Goal: Obtain resource: Download file/media

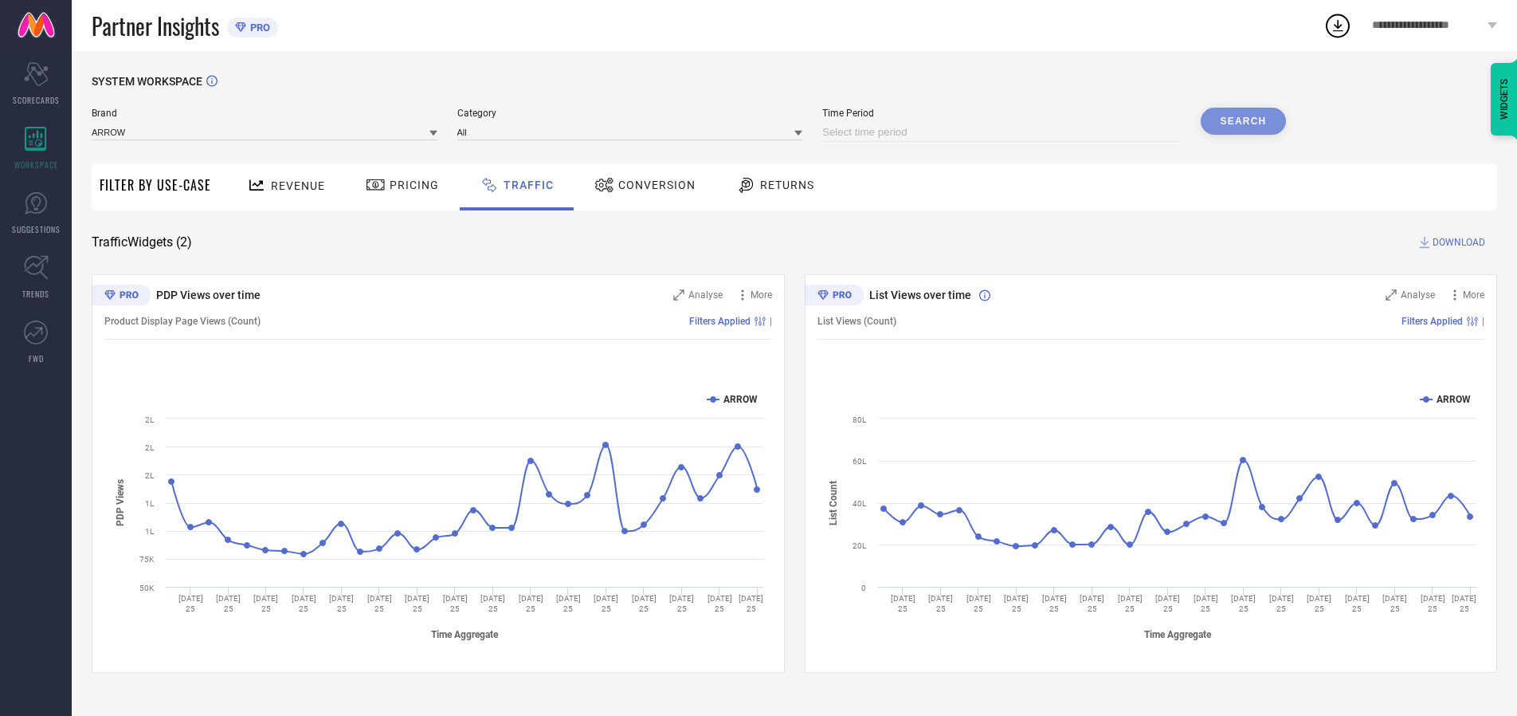
click at [1004, 132] on input at bounding box center [1001, 132] width 359 height 19
select select "8"
select select "2025"
select select "9"
select select "2025"
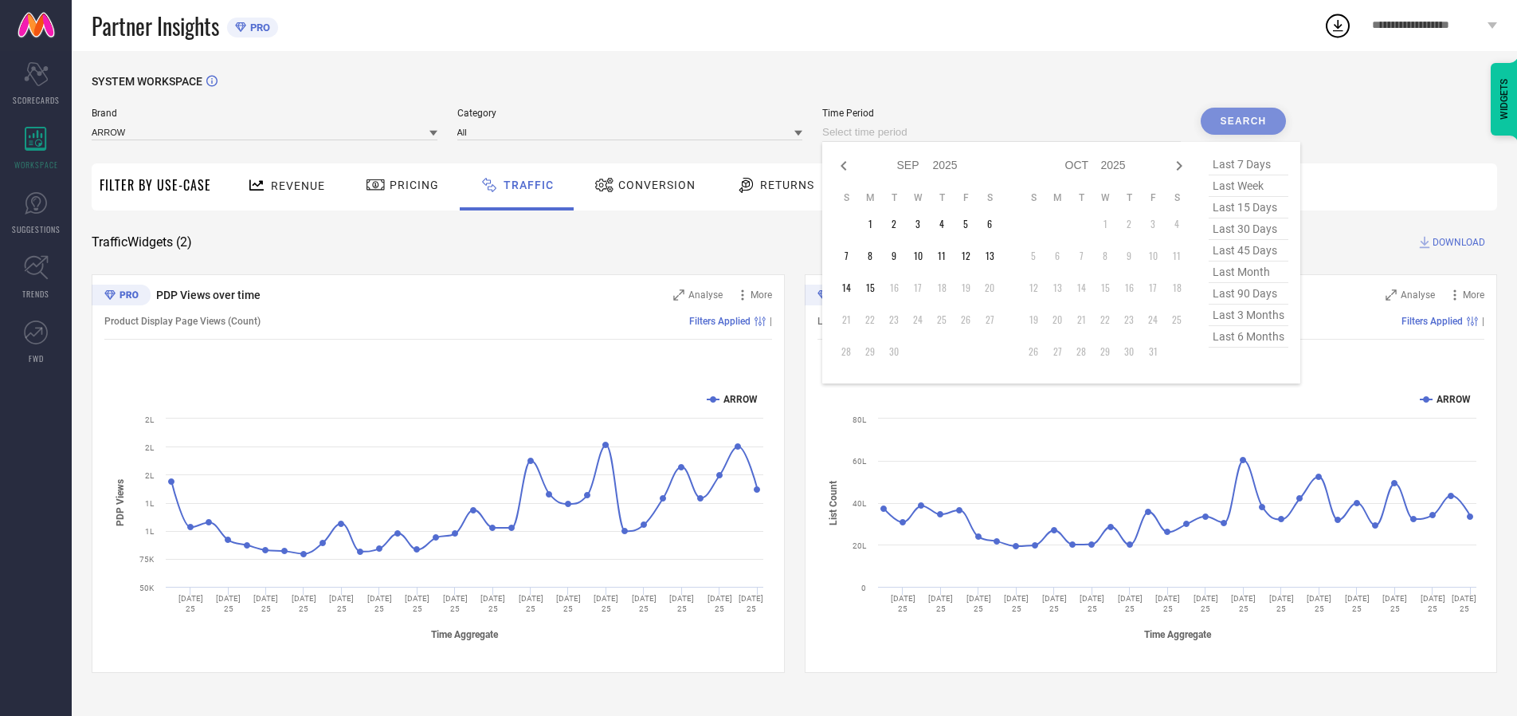
click at [851, 288] on td "14" at bounding box center [846, 288] width 24 height 24
type input "[DATE] to [DATE]"
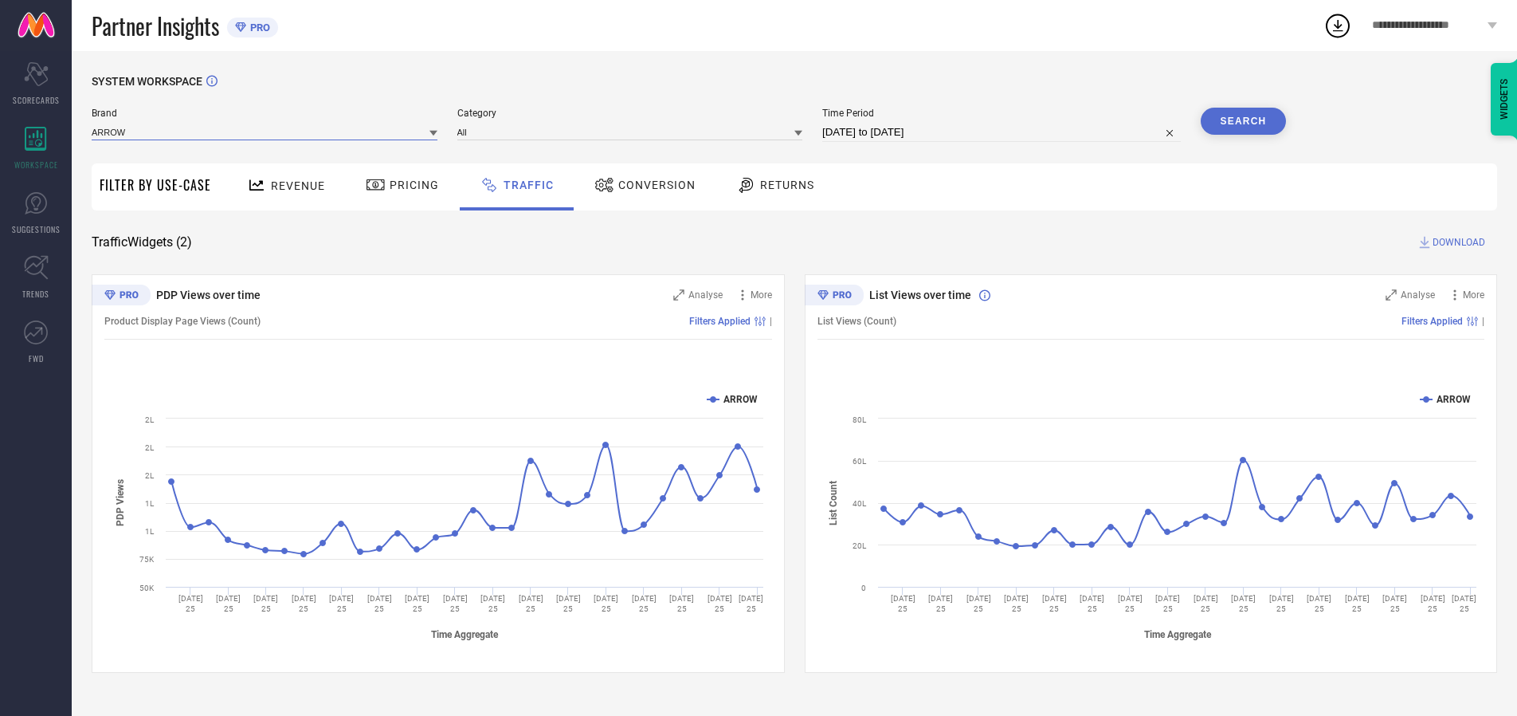
click at [265, 131] on input at bounding box center [265, 132] width 346 height 17
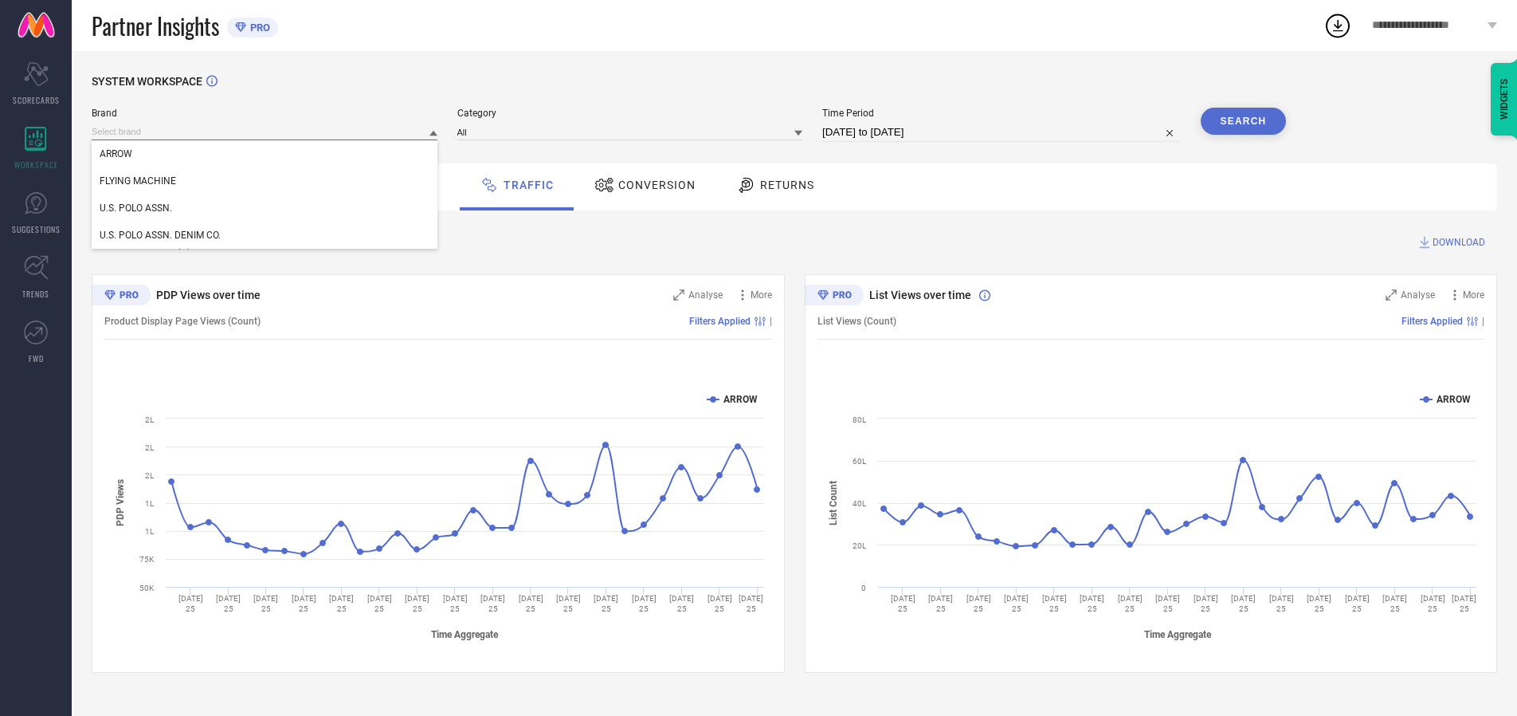
click at [265, 131] on input at bounding box center [265, 132] width 346 height 17
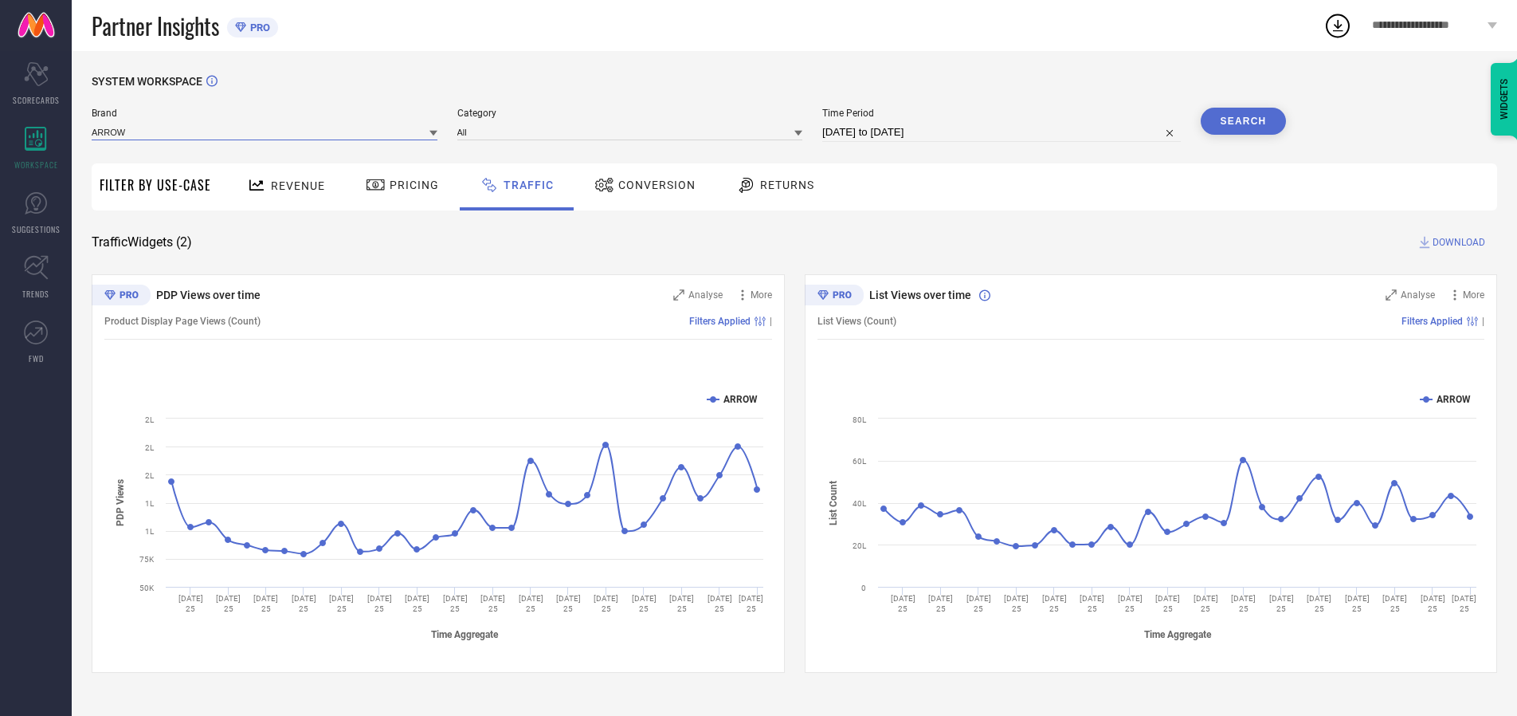
click at [265, 131] on input at bounding box center [265, 132] width 346 height 17
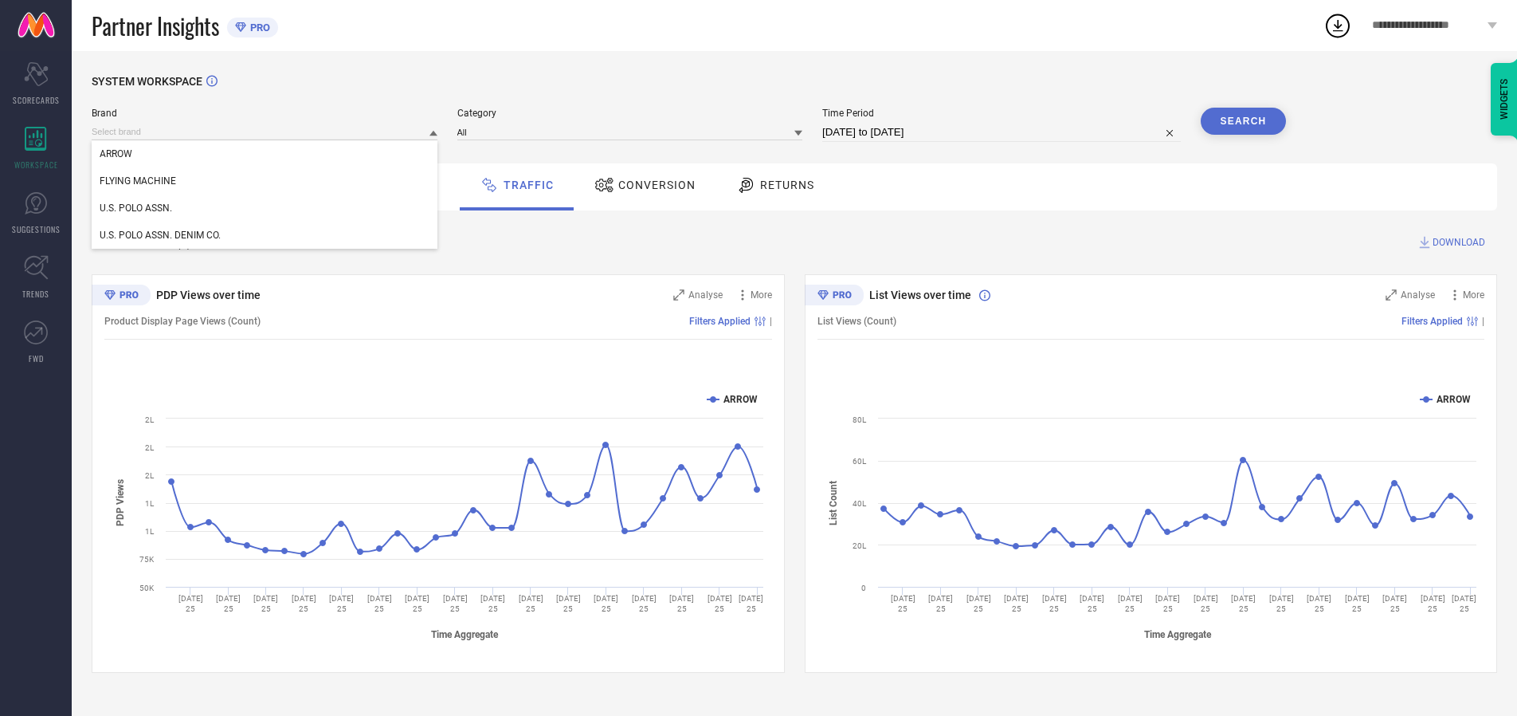
click at [265, 208] on div "U.S. POLO ASSN." at bounding box center [265, 207] width 346 height 27
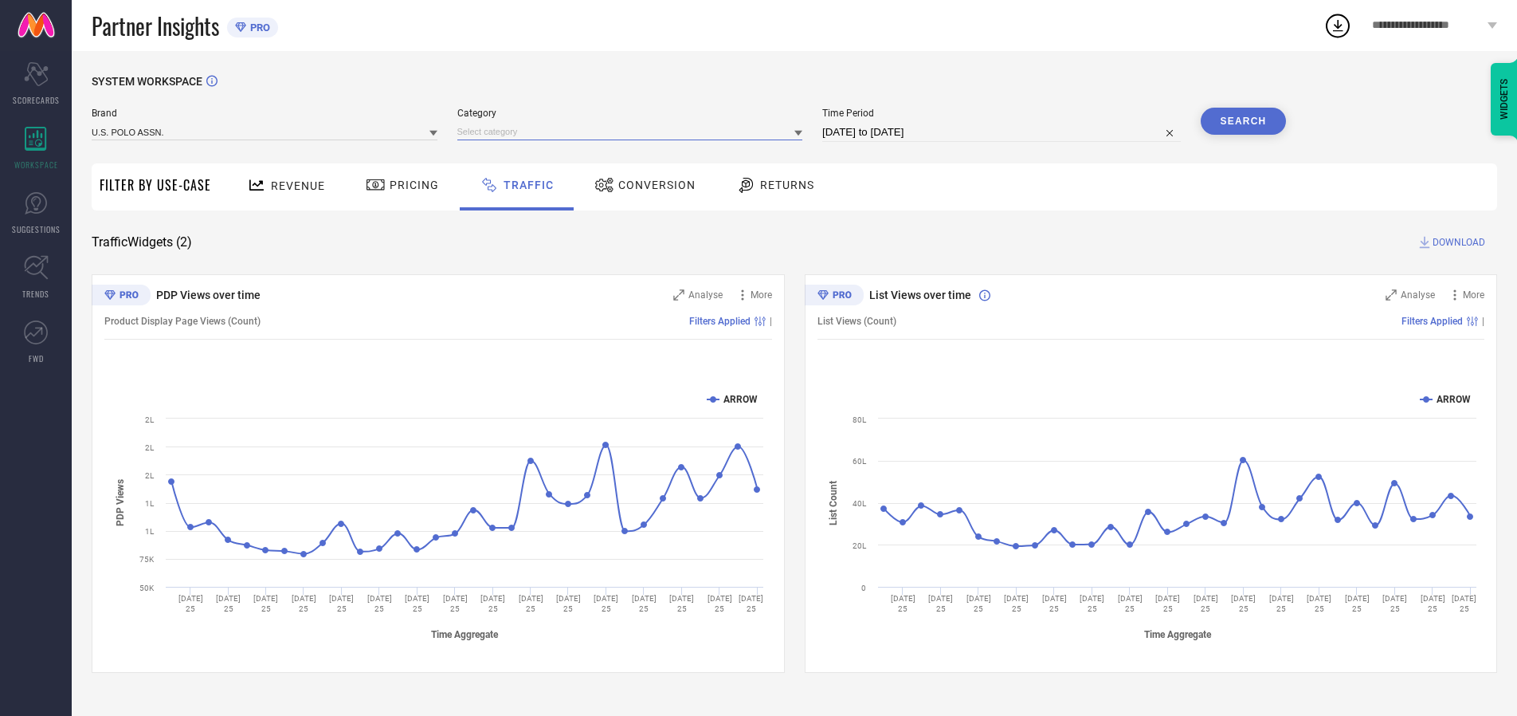
click at [633, 131] on input at bounding box center [630, 132] width 346 height 17
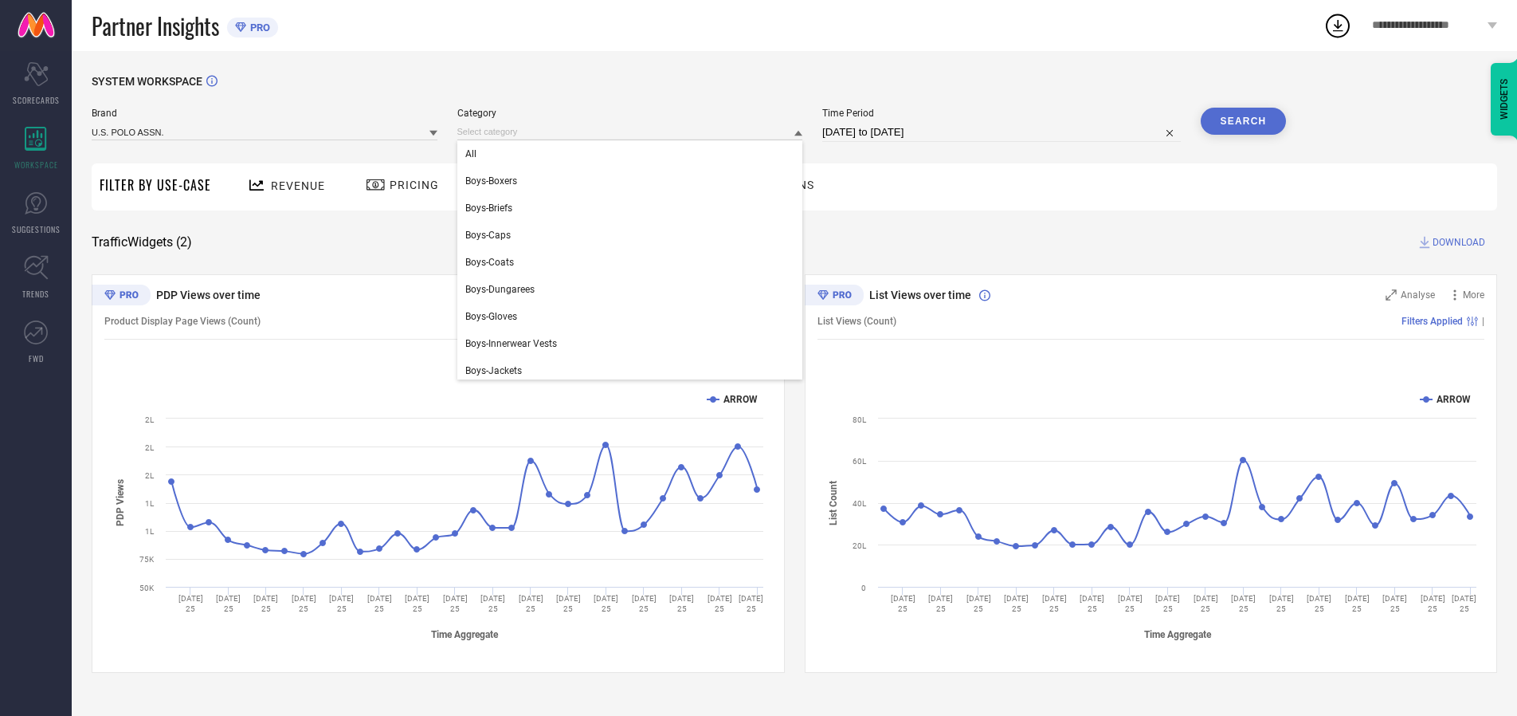
click at [633, 154] on div "All" at bounding box center [630, 153] width 346 height 27
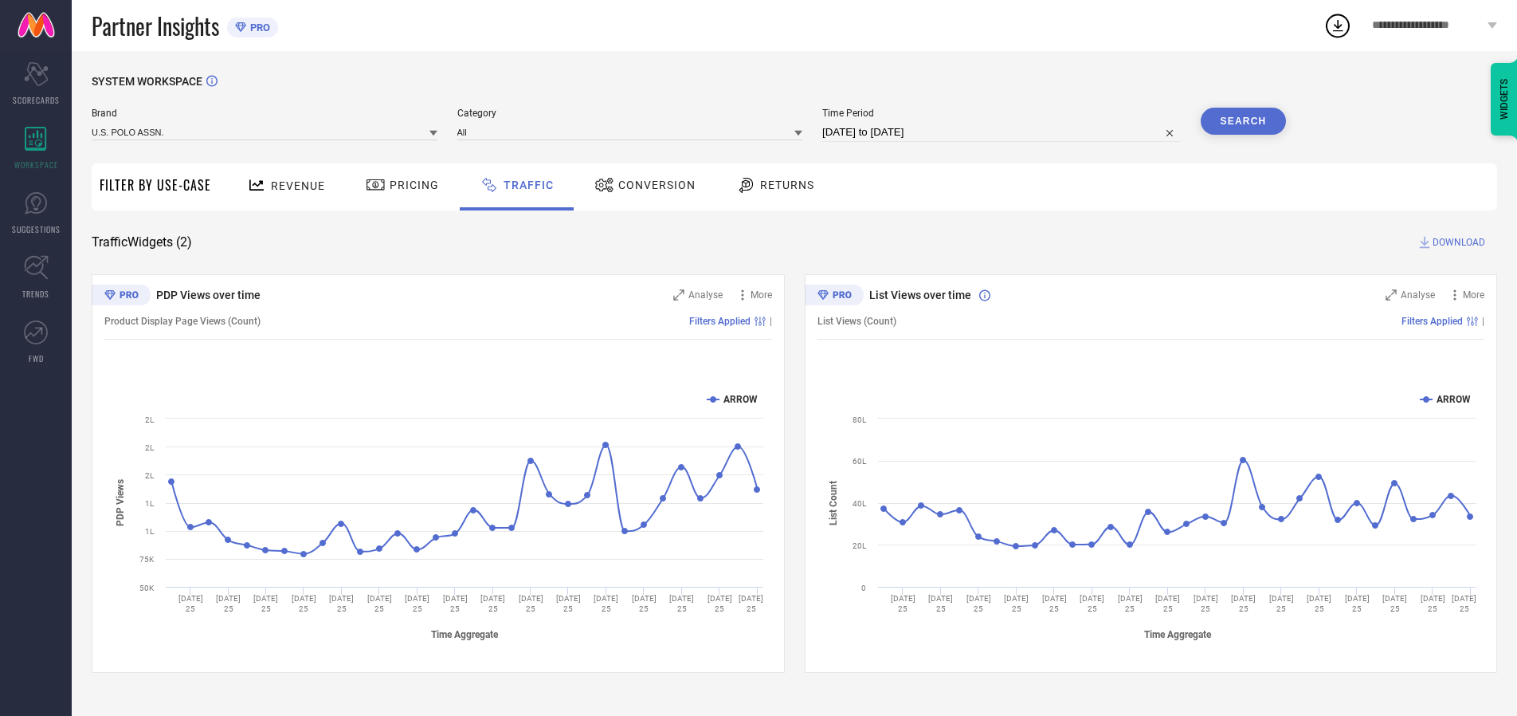
click at [1243, 121] on button "Search" at bounding box center [1244, 121] width 86 height 27
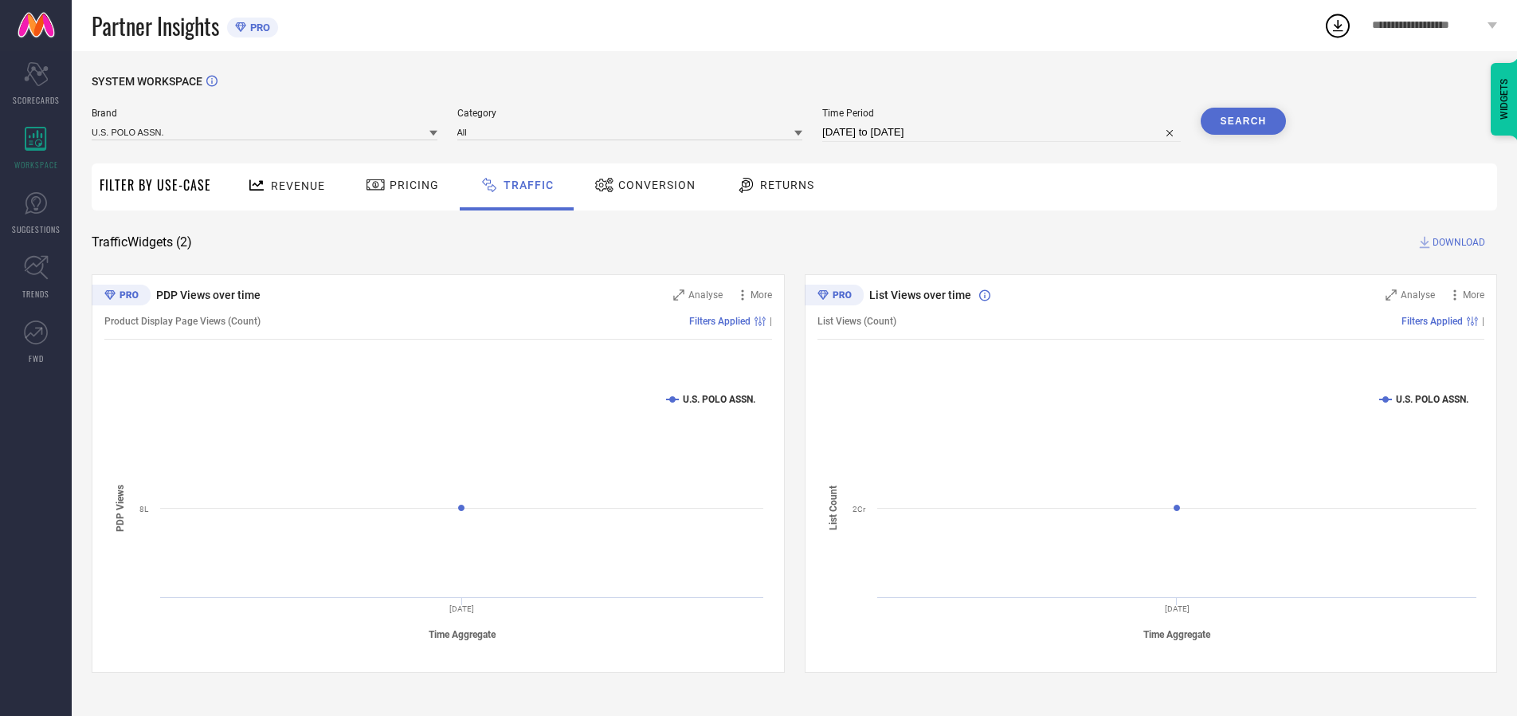
click at [1457, 242] on span "DOWNLOAD" at bounding box center [1459, 242] width 53 height 16
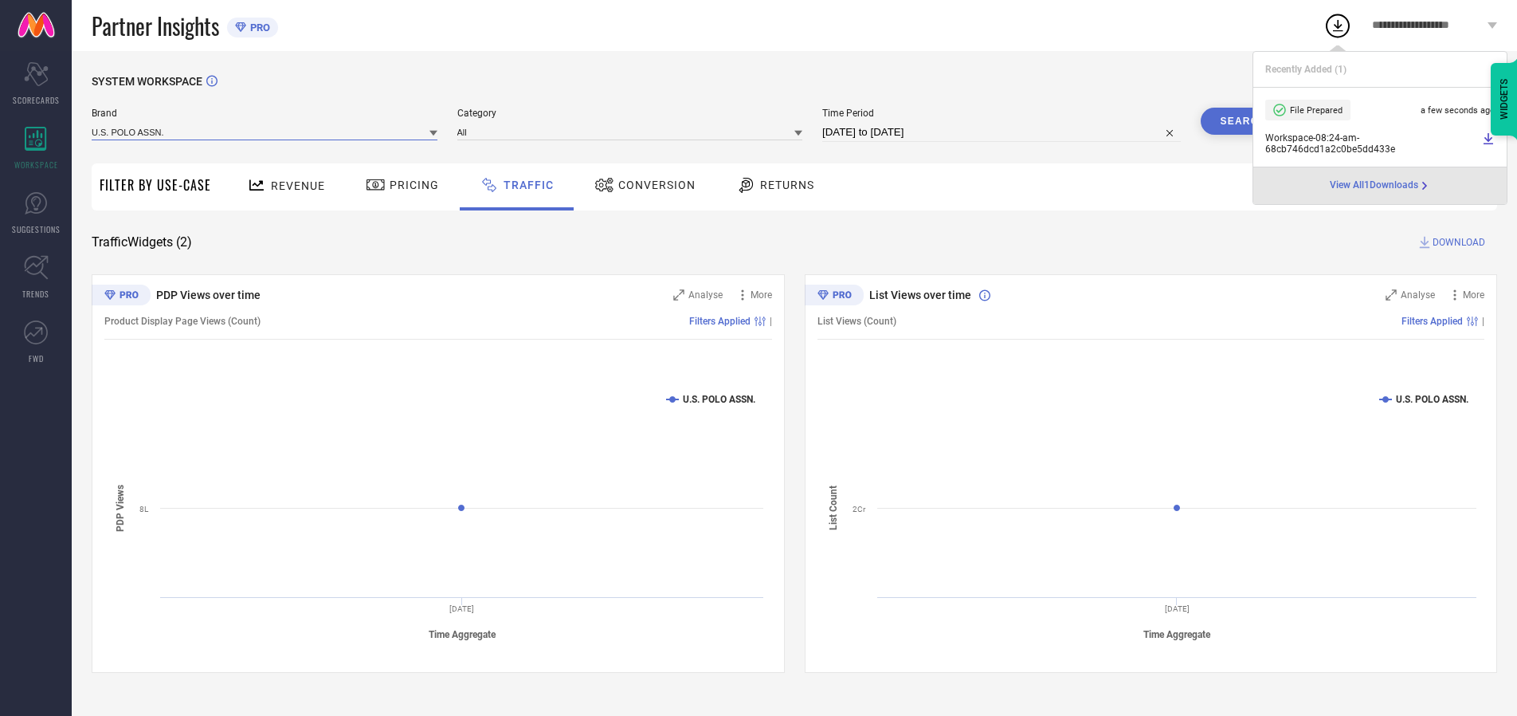
click at [265, 131] on input at bounding box center [265, 132] width 346 height 17
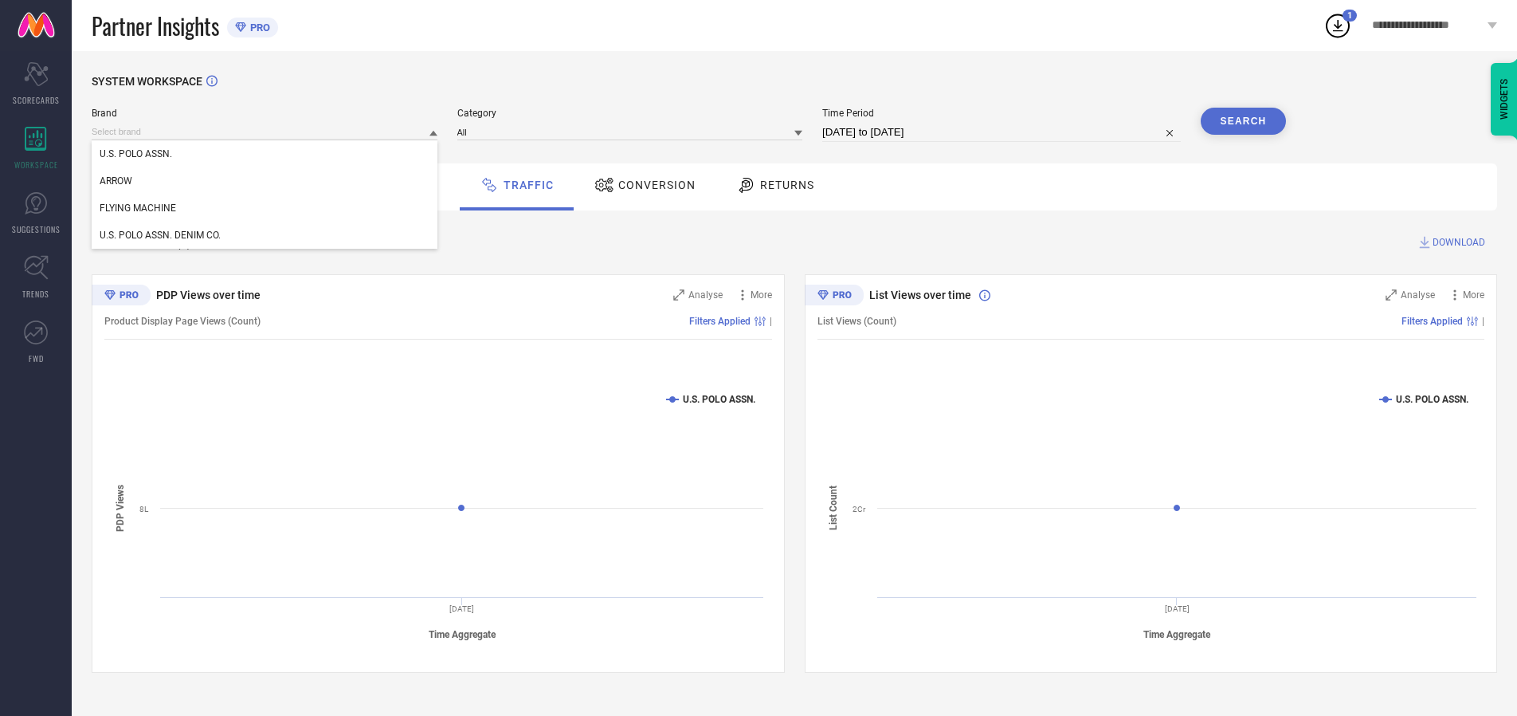
click at [265, 235] on div "U.S. POLO ASSN. DENIM CO." at bounding box center [265, 235] width 346 height 27
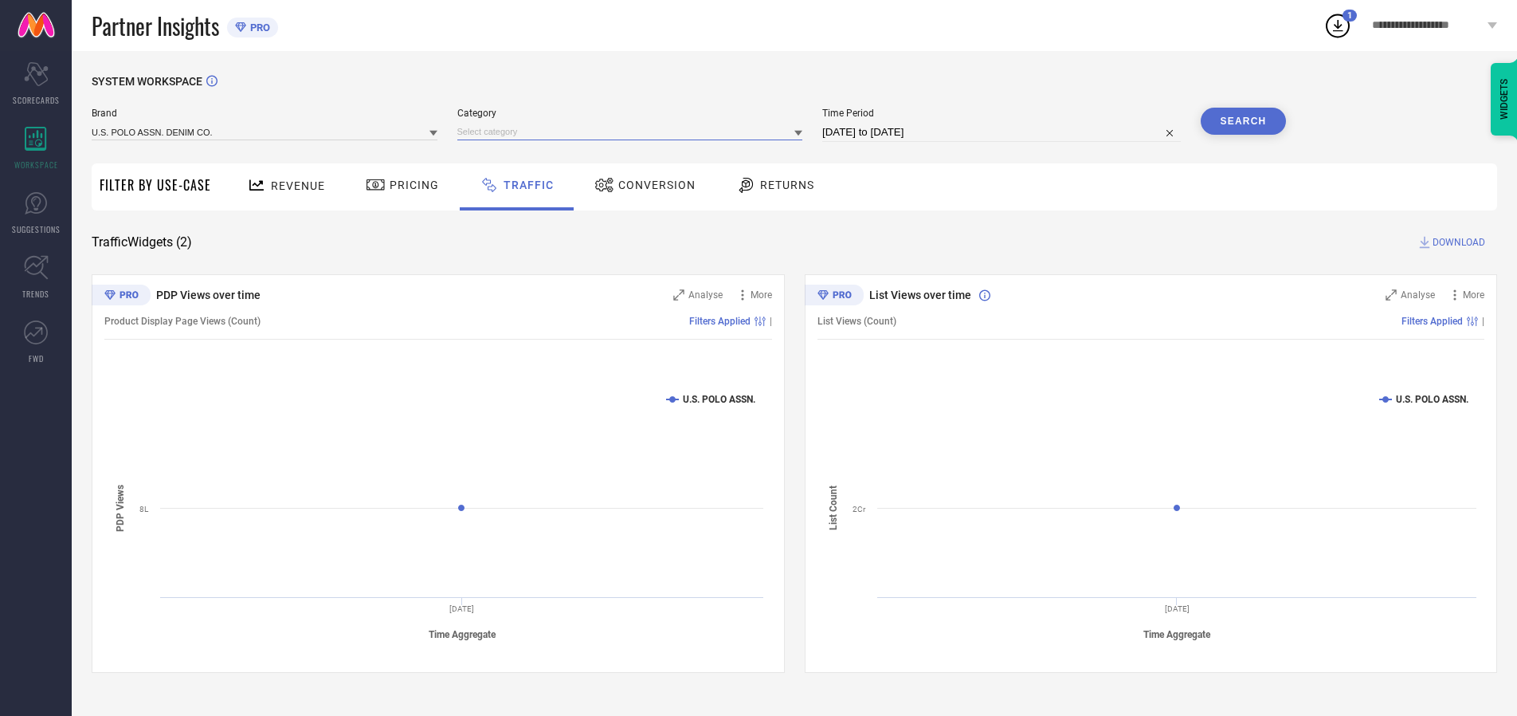
click at [633, 131] on input at bounding box center [630, 132] width 346 height 17
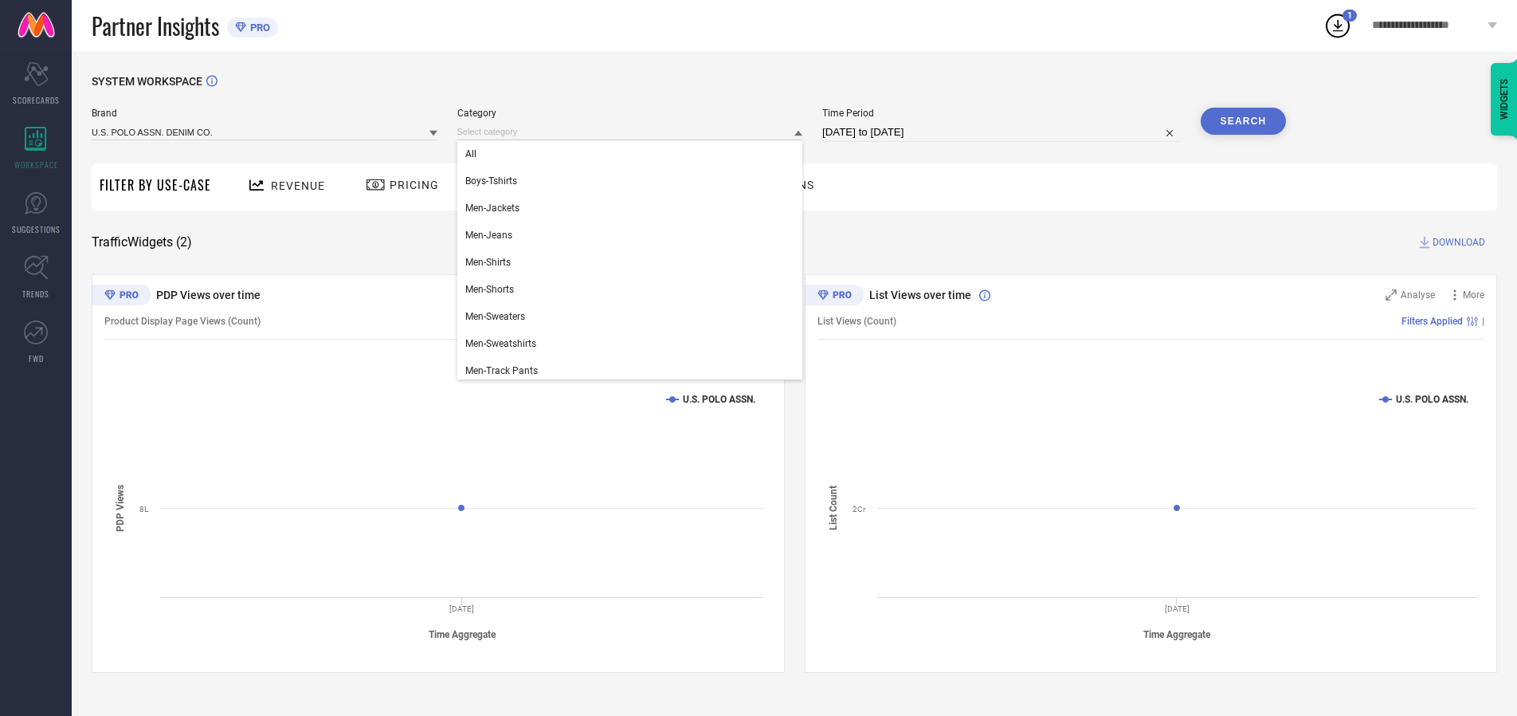
click at [633, 154] on div "All" at bounding box center [630, 153] width 346 height 27
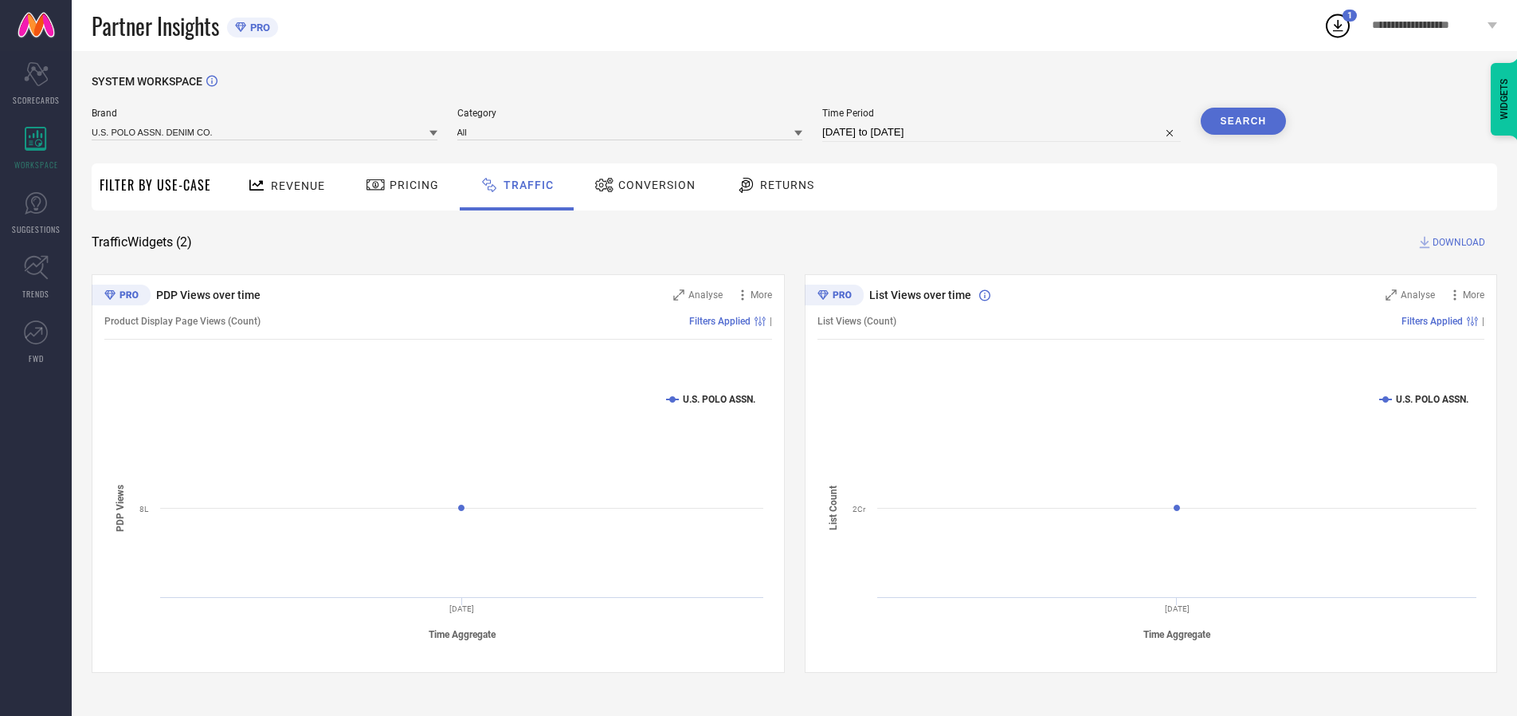
click at [1243, 121] on button "Search" at bounding box center [1244, 121] width 86 height 27
click at [1457, 242] on span "DOWNLOAD" at bounding box center [1459, 242] width 53 height 16
click at [1004, 132] on input at bounding box center [1001, 132] width 359 height 19
select select "8"
select select "2025"
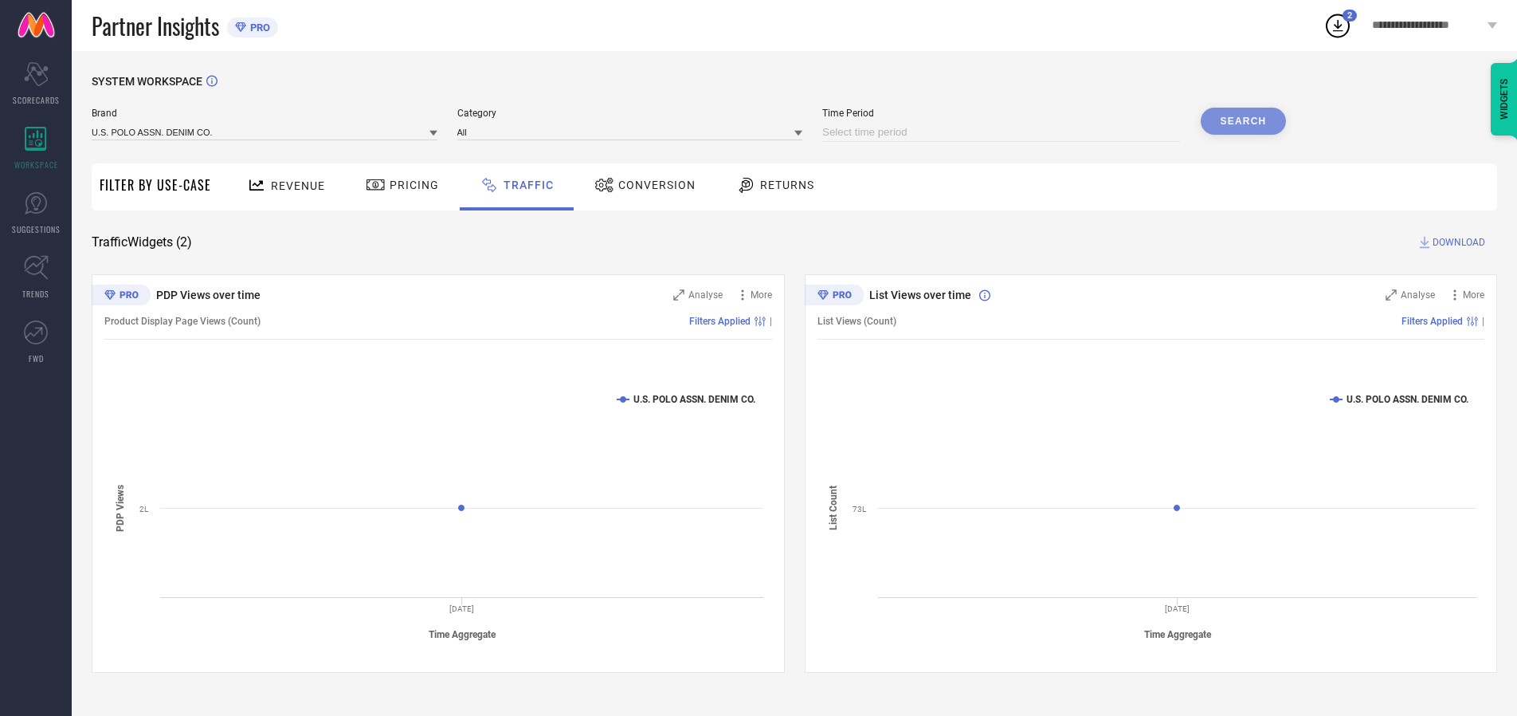
select select "9"
select select "2025"
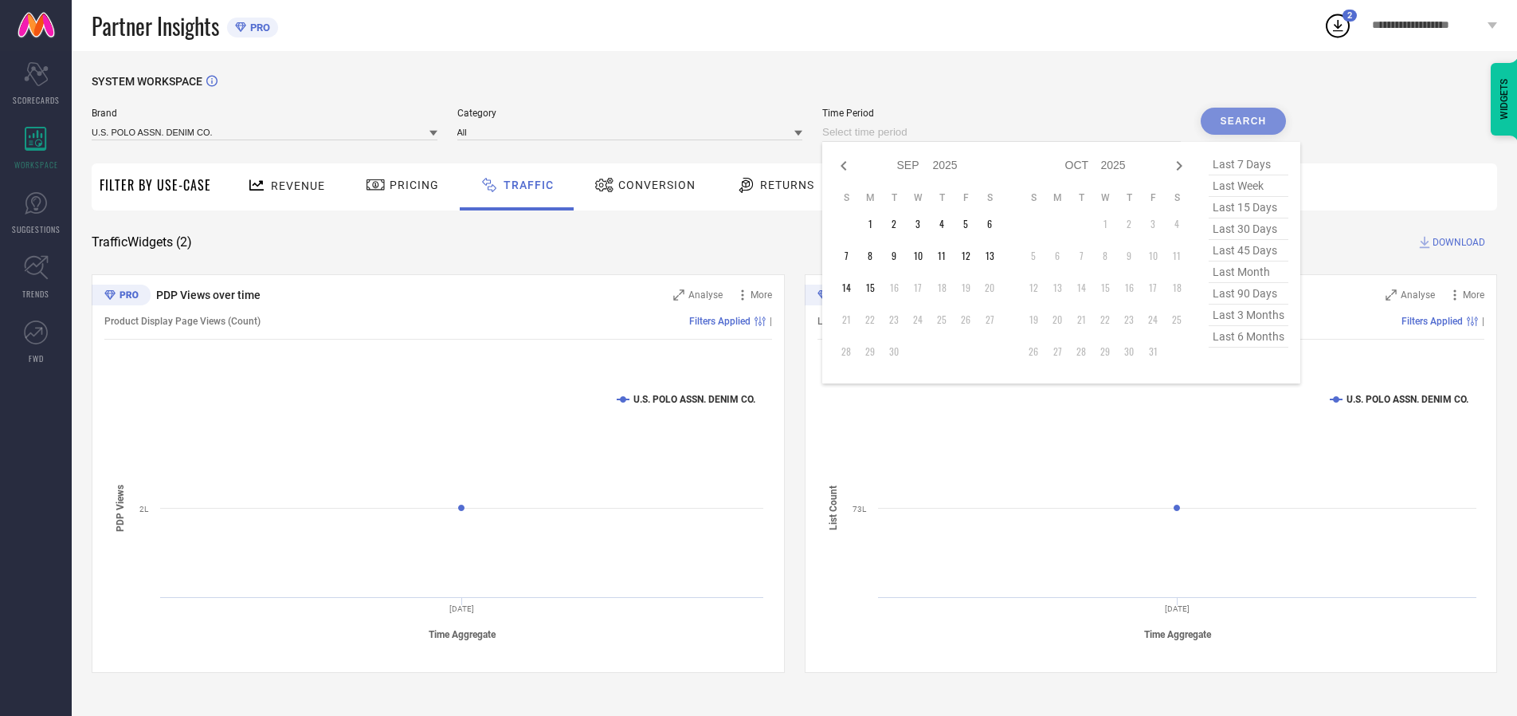
click at [875, 288] on td "15" at bounding box center [870, 288] width 24 height 24
type input "[DATE] to [DATE]"
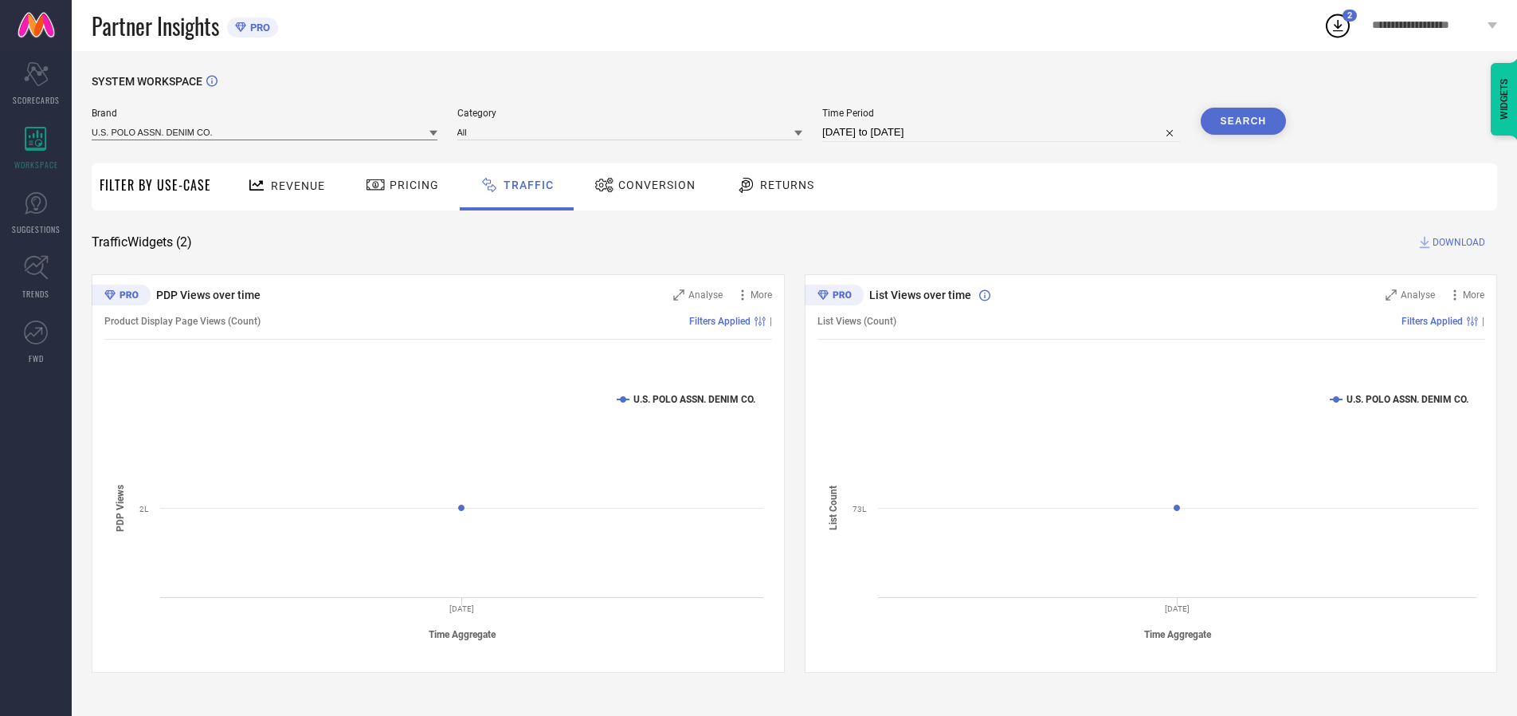
click at [265, 131] on input at bounding box center [265, 132] width 346 height 17
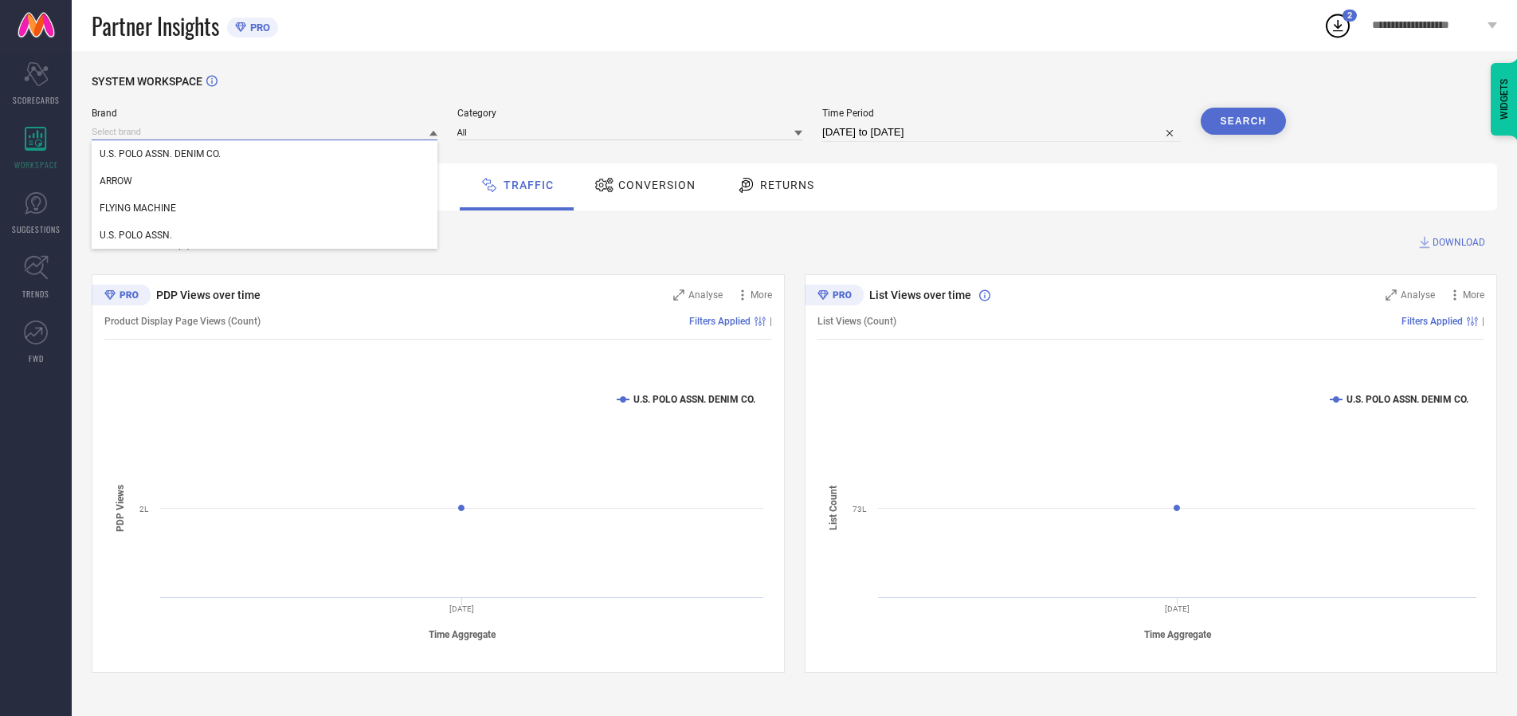
click at [265, 131] on input at bounding box center [265, 132] width 346 height 17
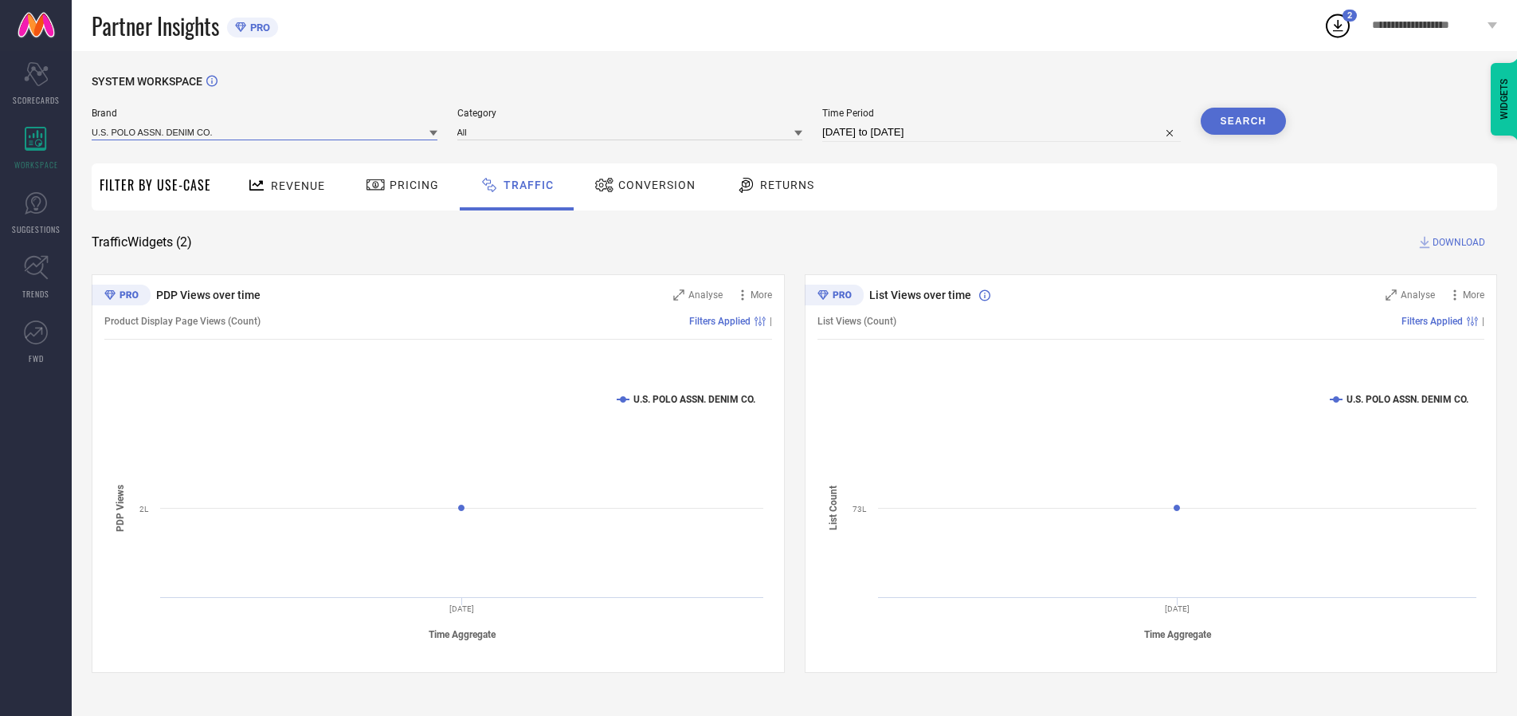
click at [265, 131] on input at bounding box center [265, 132] width 346 height 17
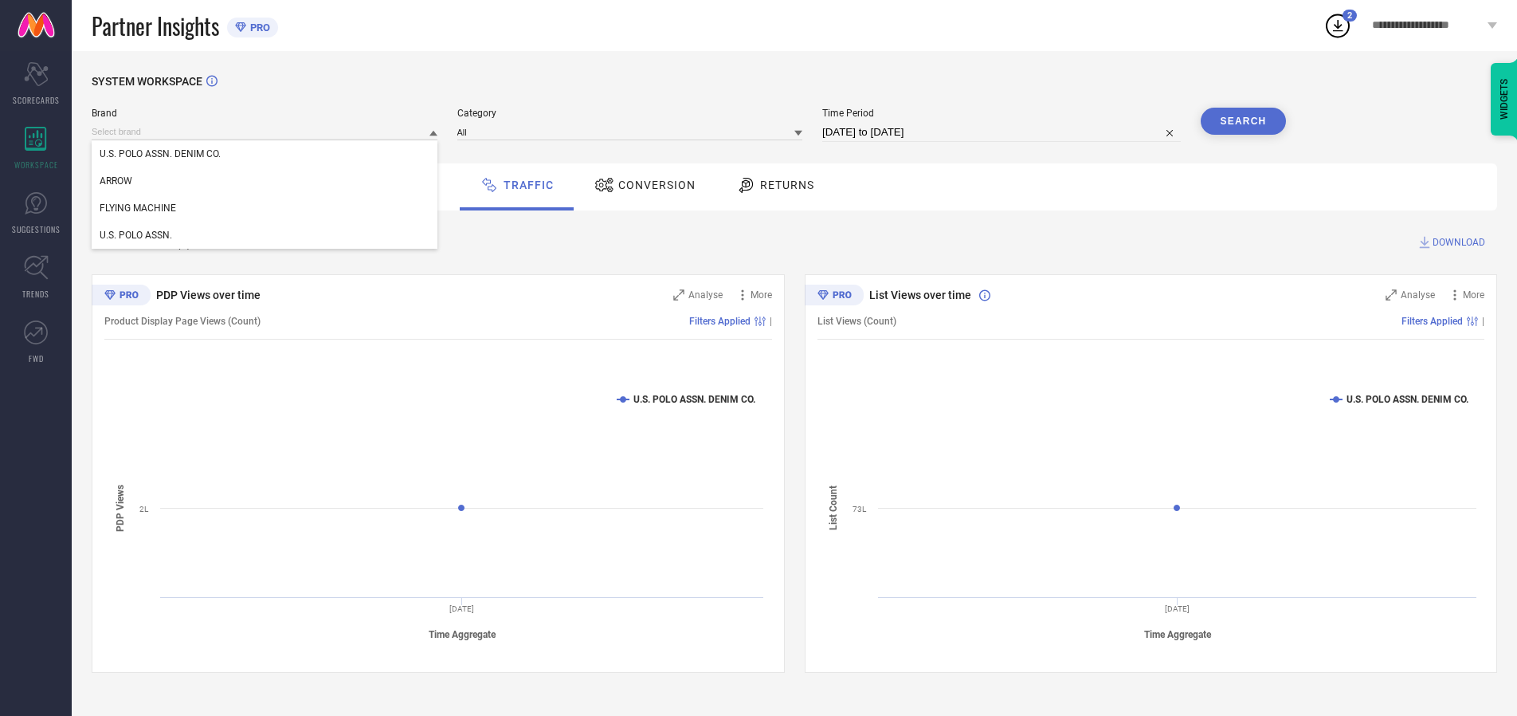
click at [265, 154] on div "U.S. POLO ASSN. DENIM CO." at bounding box center [265, 153] width 346 height 27
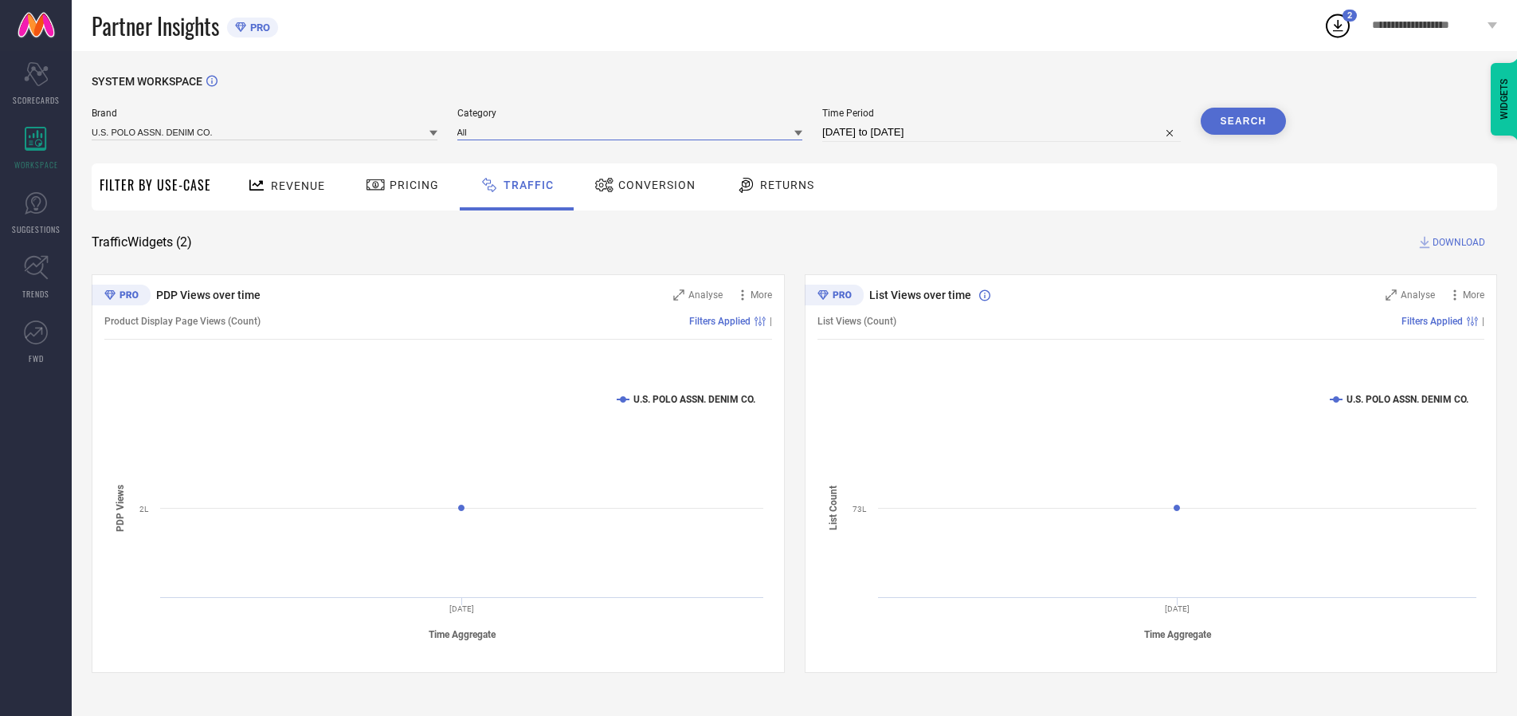
click at [633, 131] on input at bounding box center [630, 132] width 346 height 17
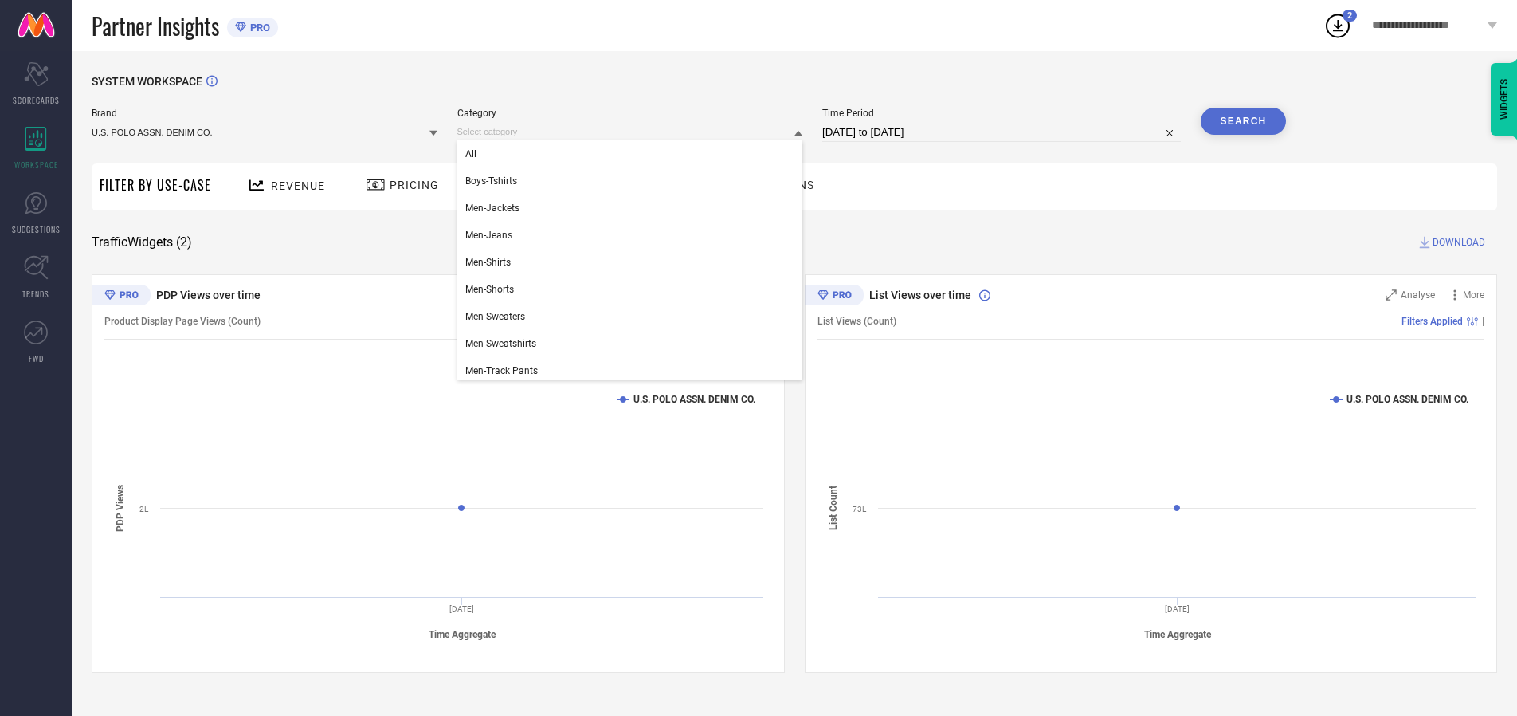
click at [633, 154] on div "All" at bounding box center [630, 153] width 346 height 27
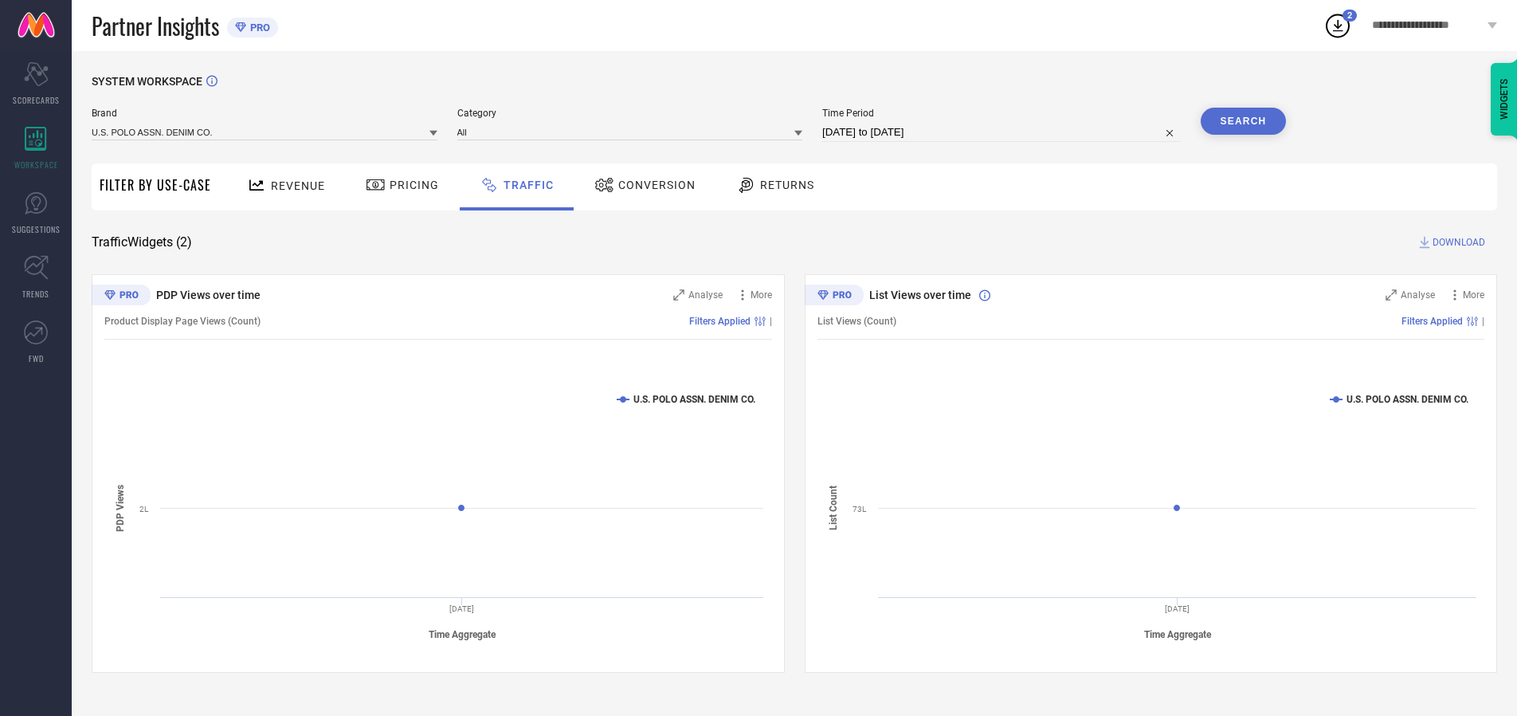
click at [1243, 121] on button "Search" at bounding box center [1244, 121] width 86 height 27
click at [1457, 242] on span "DOWNLOAD" at bounding box center [1459, 242] width 53 height 16
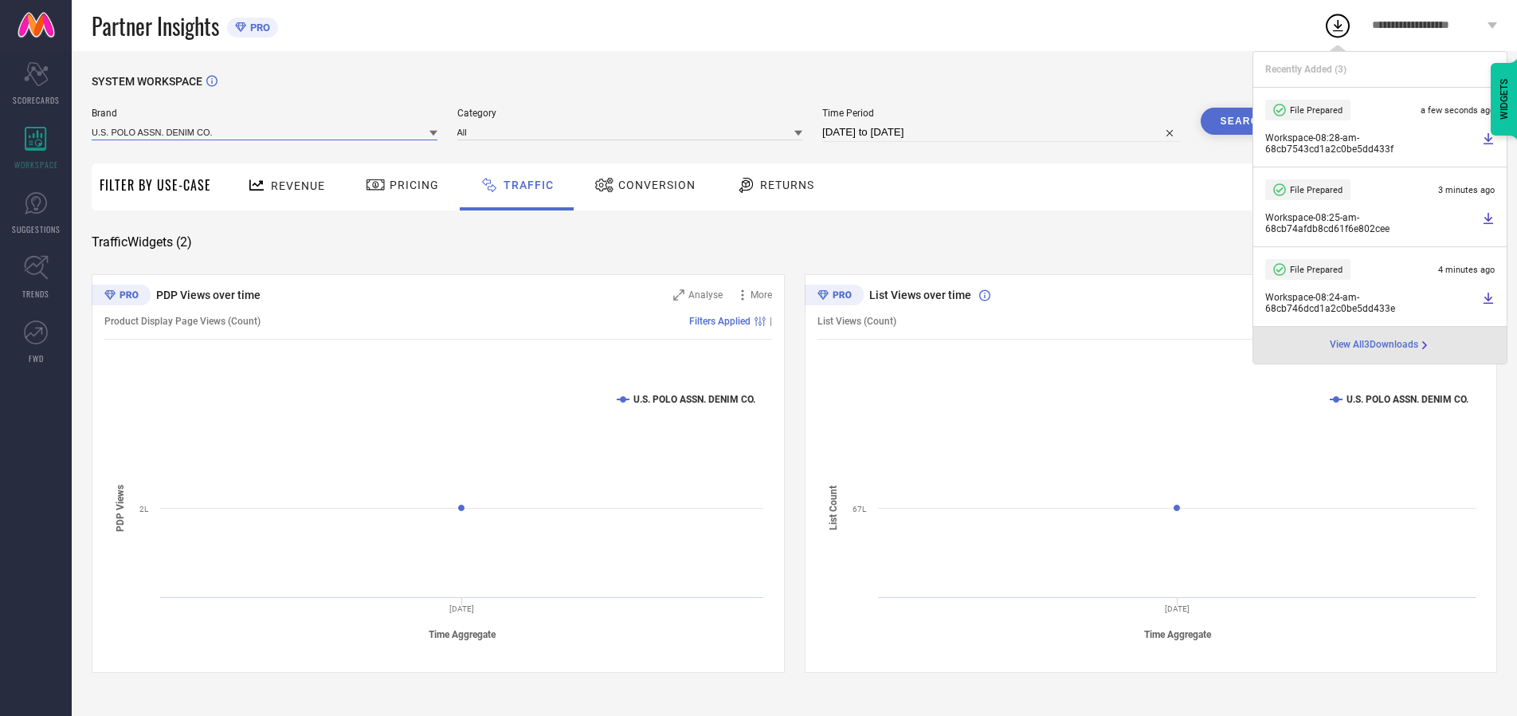
click at [265, 131] on input at bounding box center [265, 132] width 346 height 17
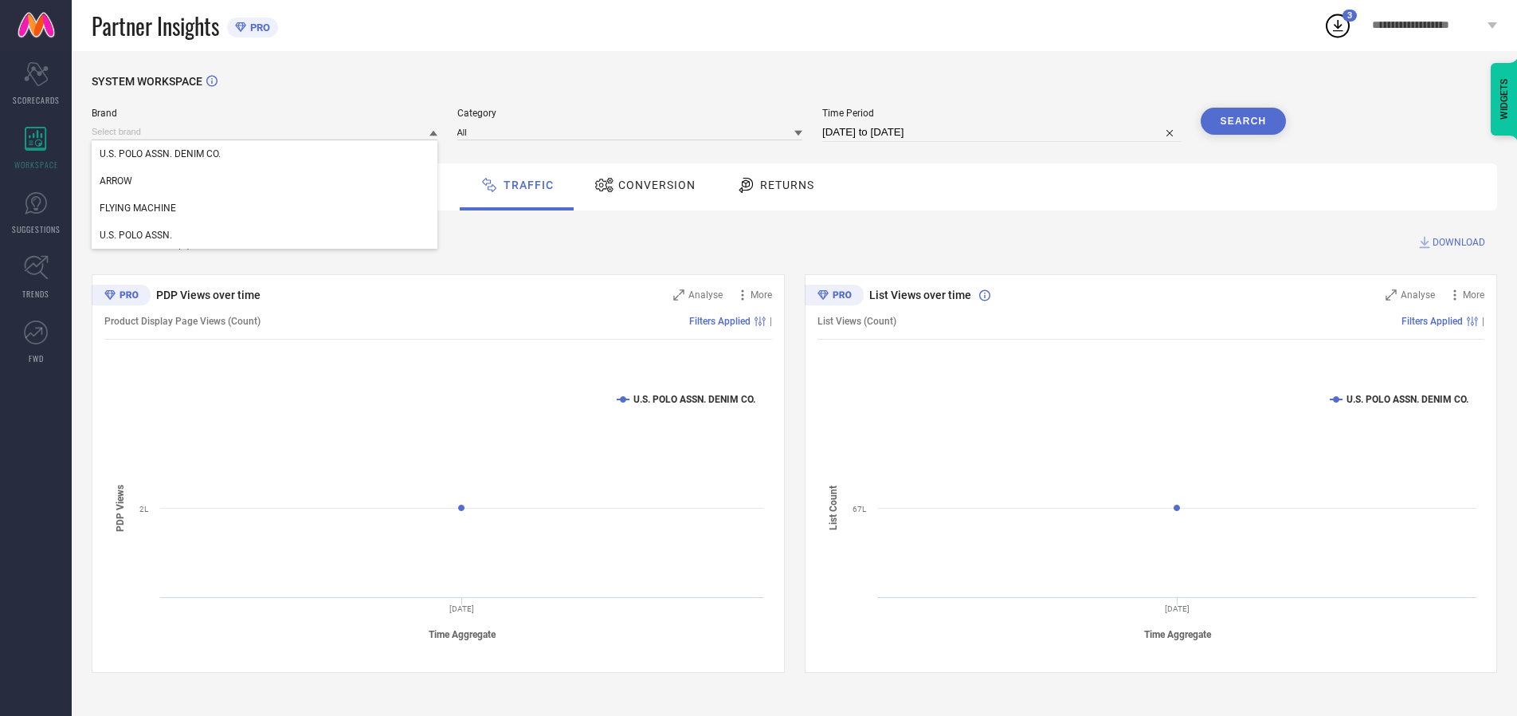
click at [265, 235] on div "U.S. POLO ASSN." at bounding box center [265, 235] width 346 height 27
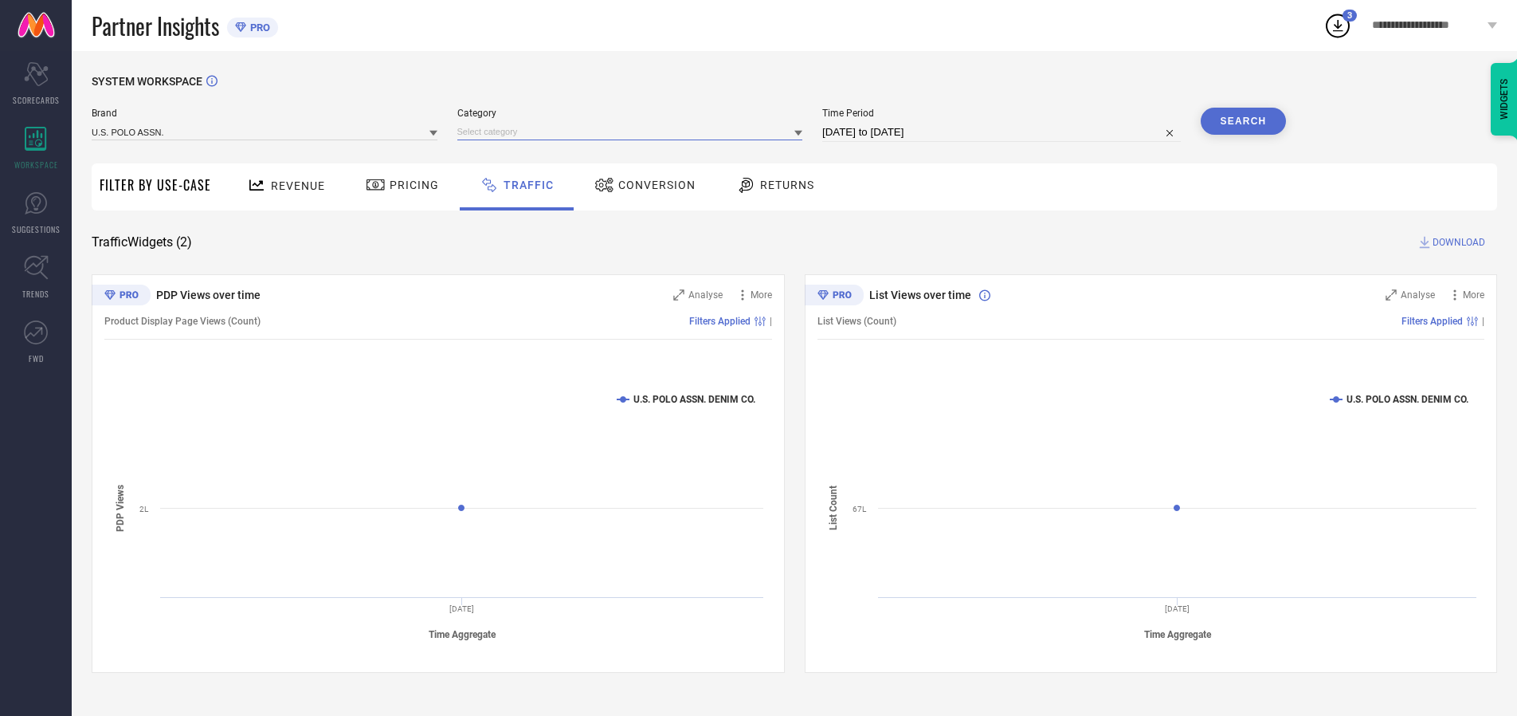
click at [633, 131] on input at bounding box center [630, 132] width 346 height 17
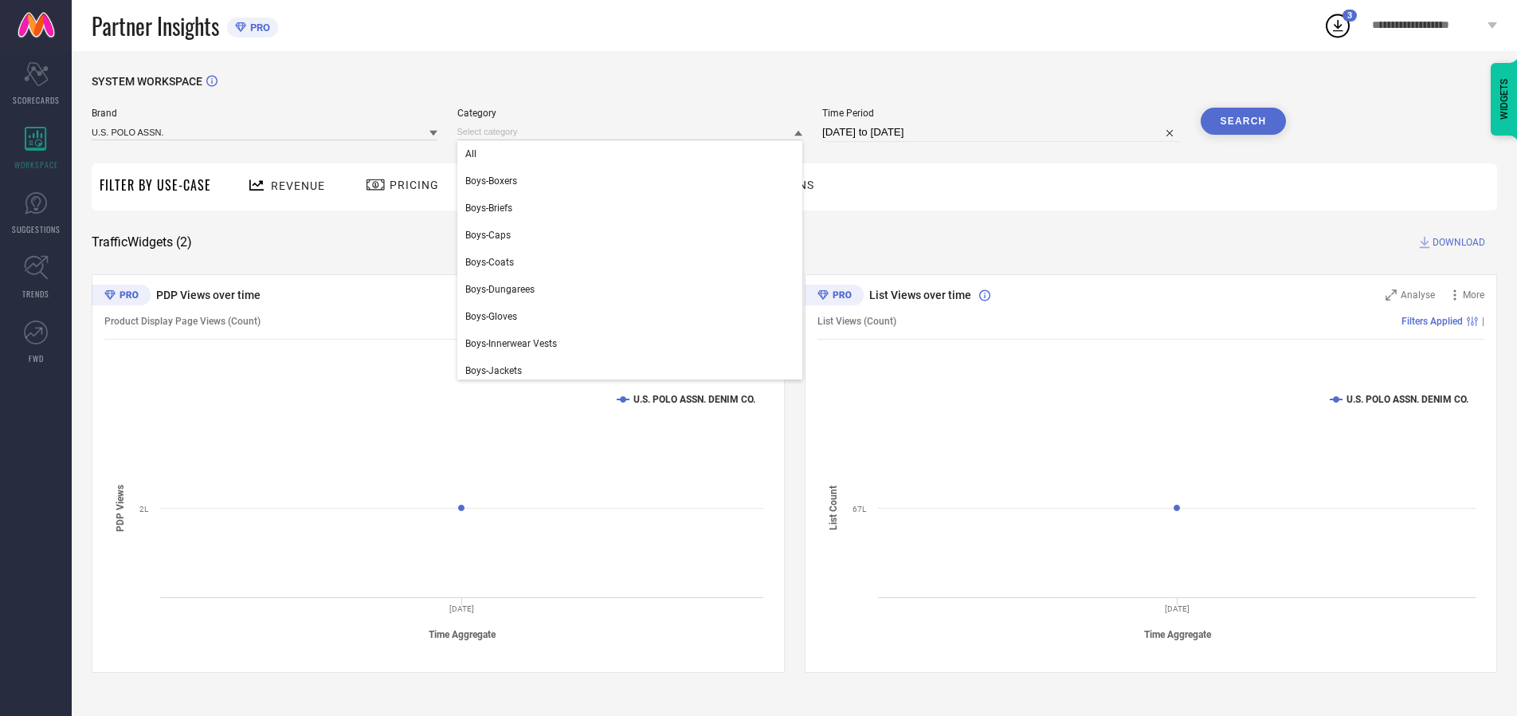
click at [633, 154] on div "All" at bounding box center [630, 153] width 346 height 27
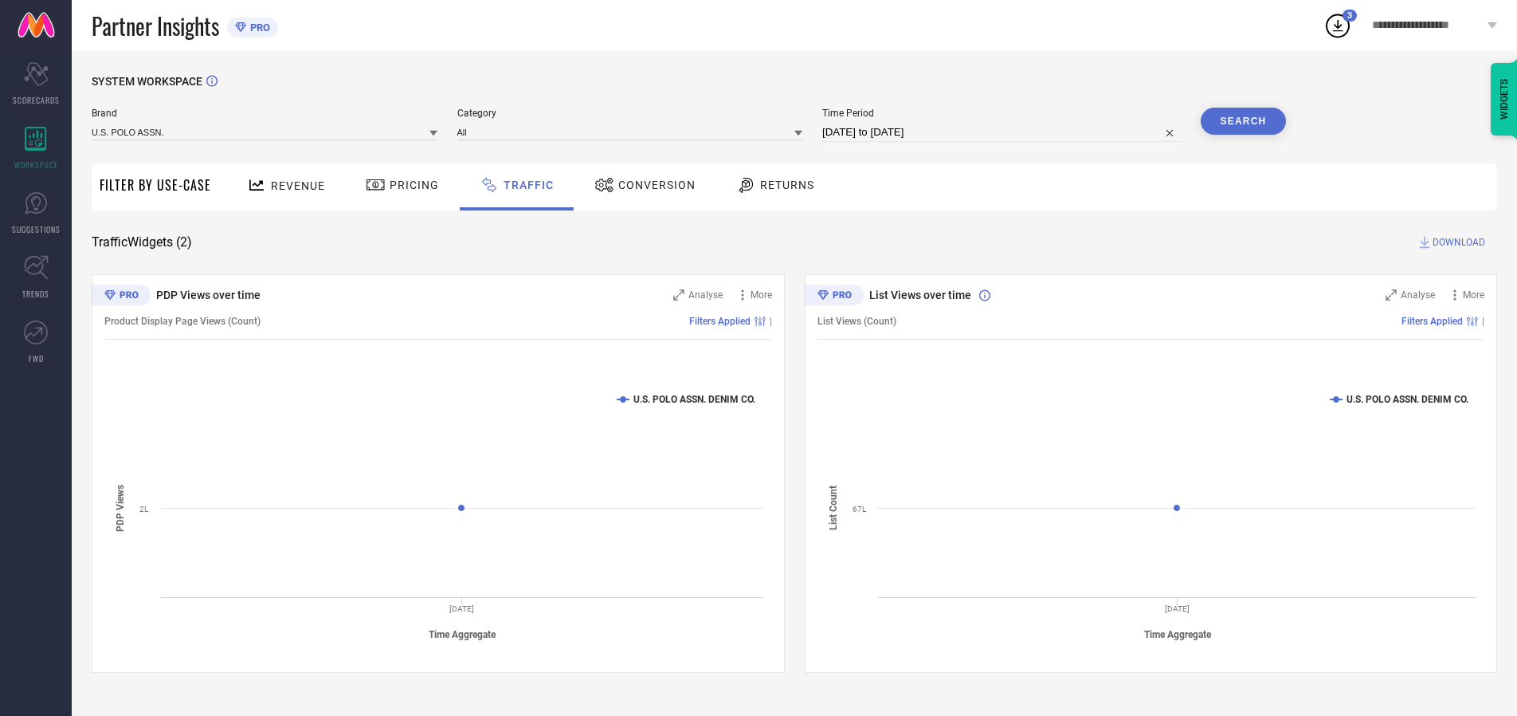
click at [1243, 121] on button "Search" at bounding box center [1244, 121] width 86 height 27
click at [1457, 242] on span "DOWNLOAD" at bounding box center [1459, 242] width 53 height 16
